Goal: Transaction & Acquisition: Purchase product/service

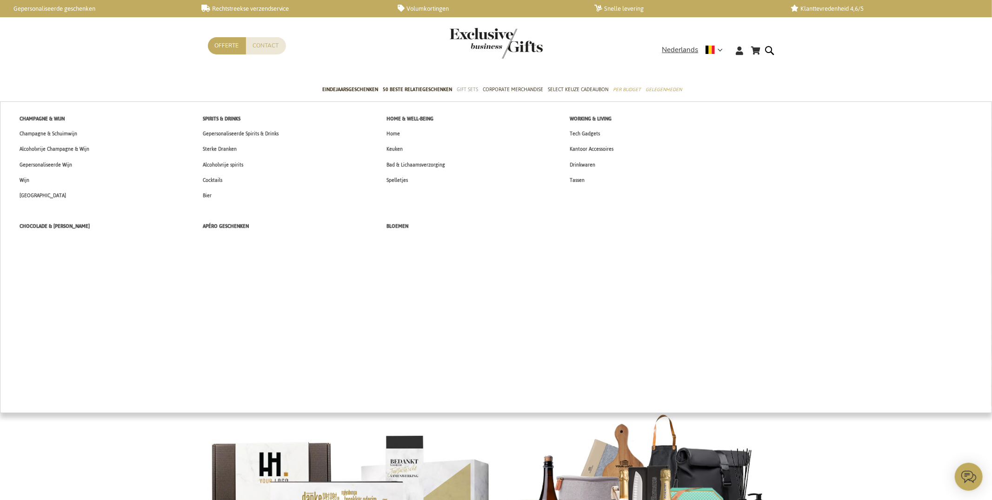
click at [471, 87] on span "Gift Sets" at bounding box center [467, 90] width 21 height 10
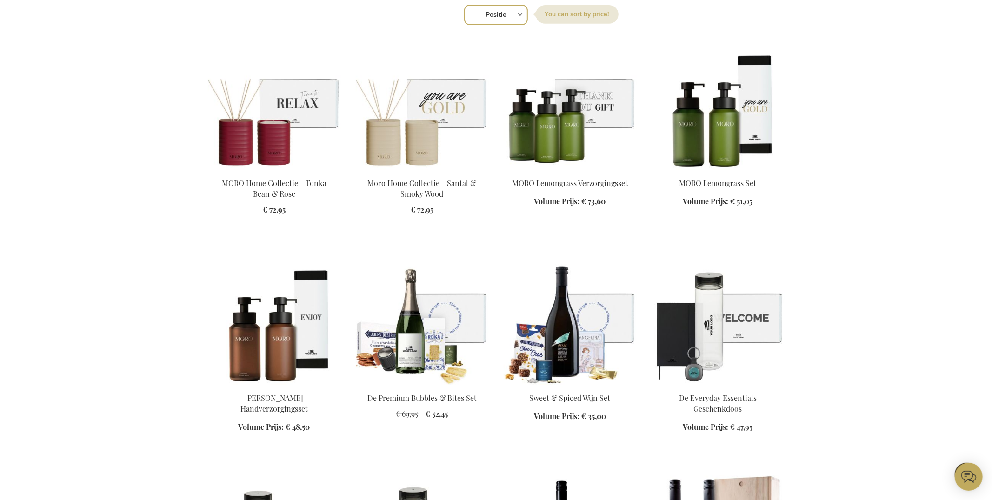
click at [269, 282] on img at bounding box center [274, 320] width 133 height 130
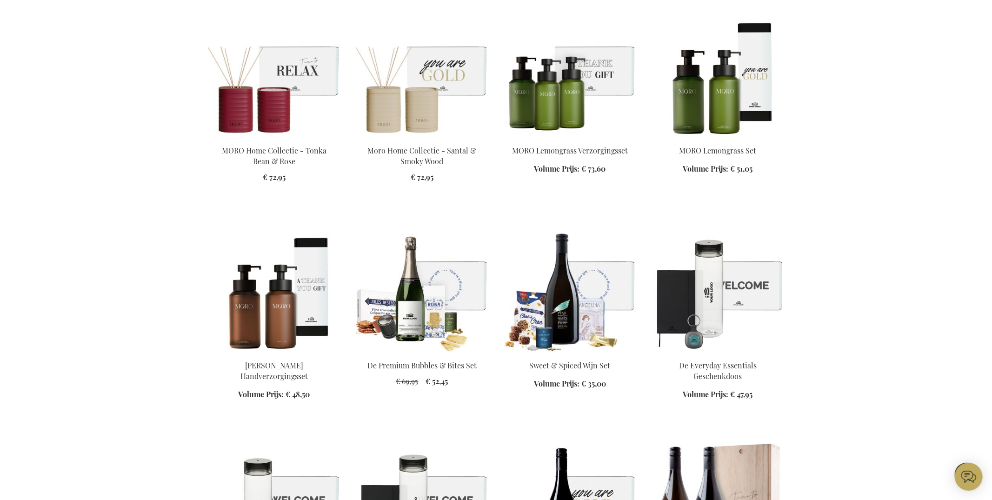
scroll to position [395, 0]
